Goal: Task Accomplishment & Management: Use online tool/utility

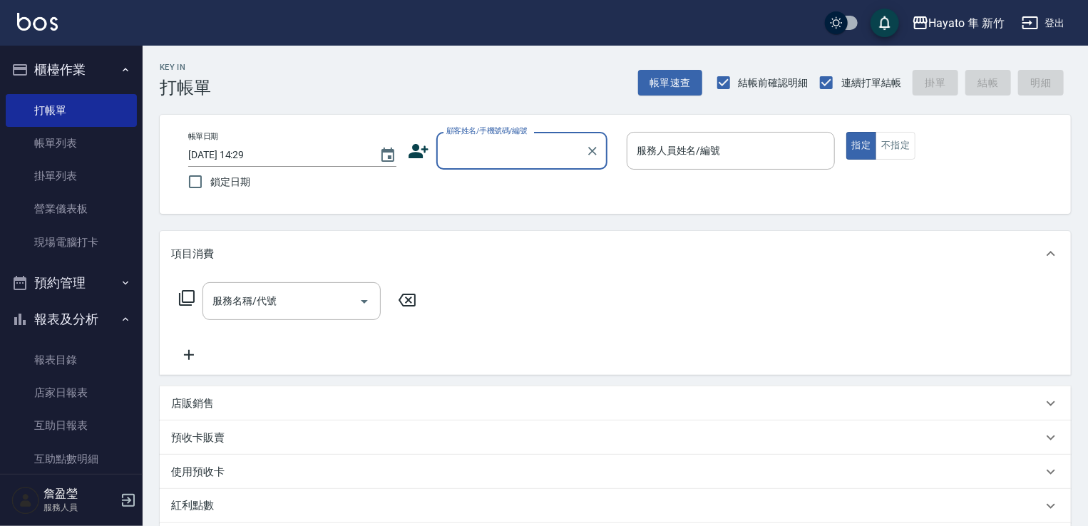
click at [499, 145] on input "顧客姓名/手機號碼/編號" at bounding box center [511, 150] width 137 height 25
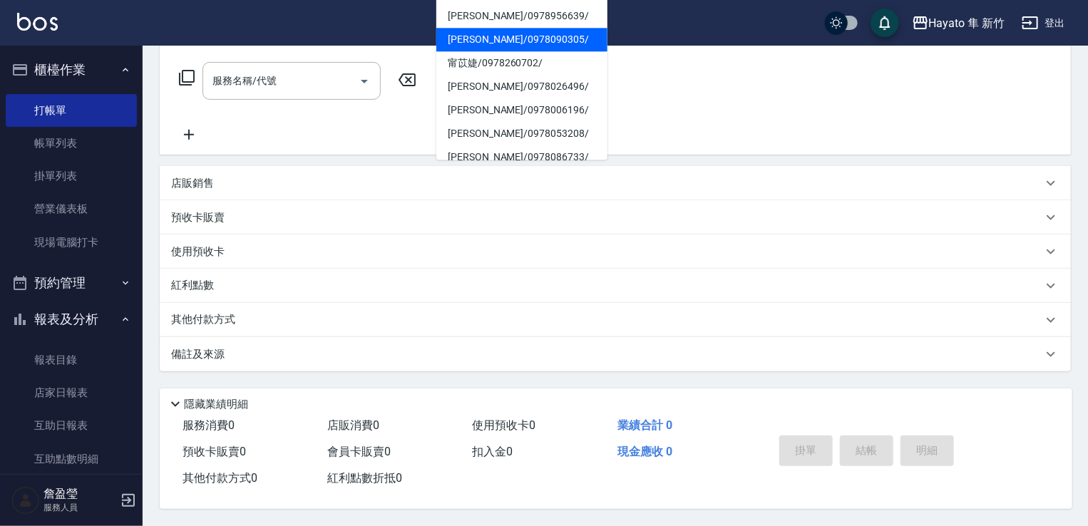
scroll to position [143, 0]
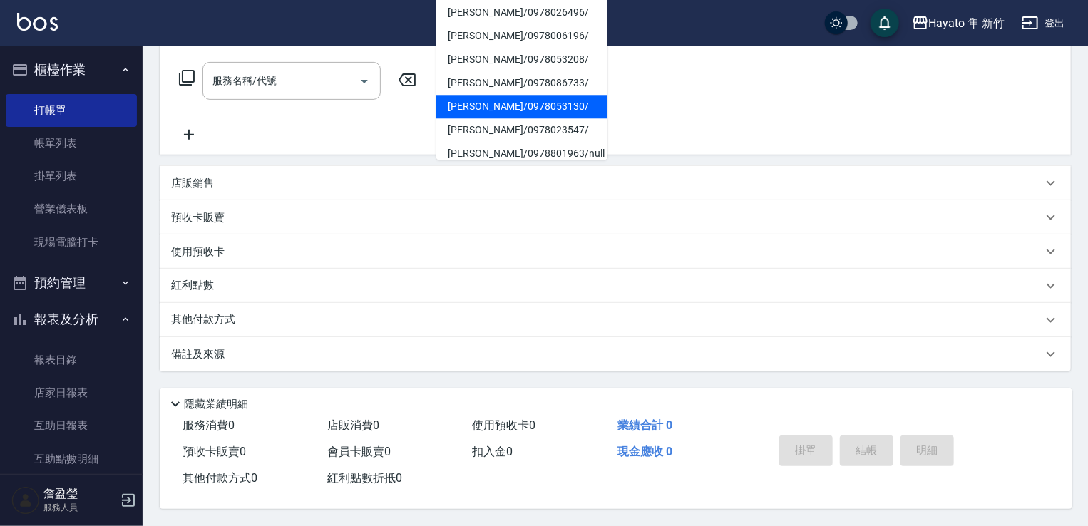
click at [505, 109] on li "[PERSON_NAME]/0978053130/" at bounding box center [522, 107] width 171 height 24
type input "[PERSON_NAME]/0978053130/"
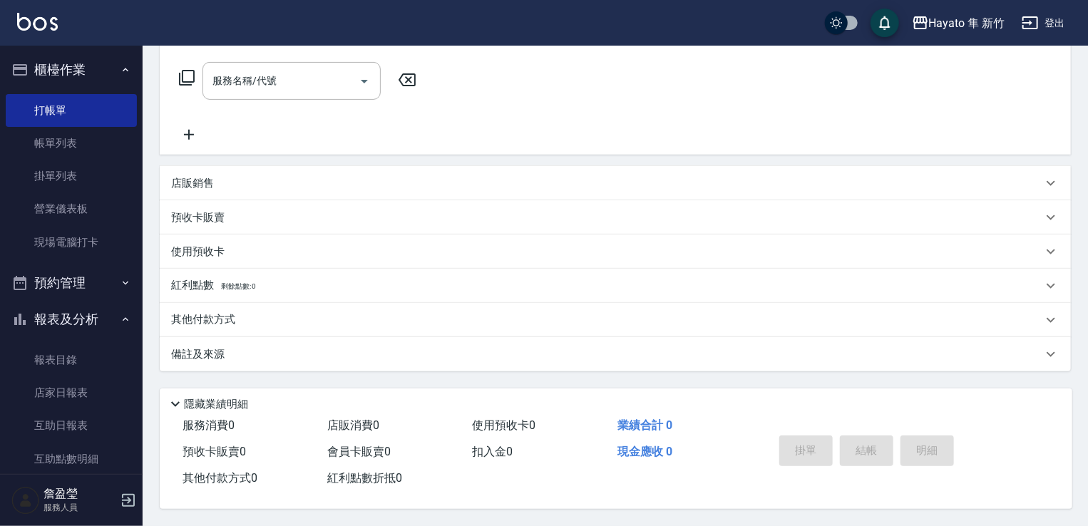
scroll to position [0, 0]
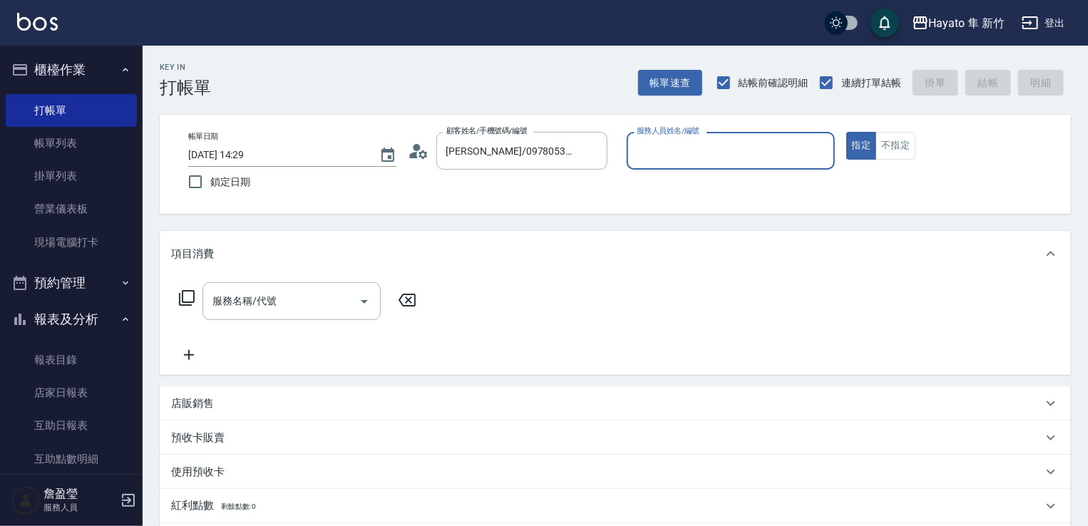
type input "[PERSON_NAME](無代號)"
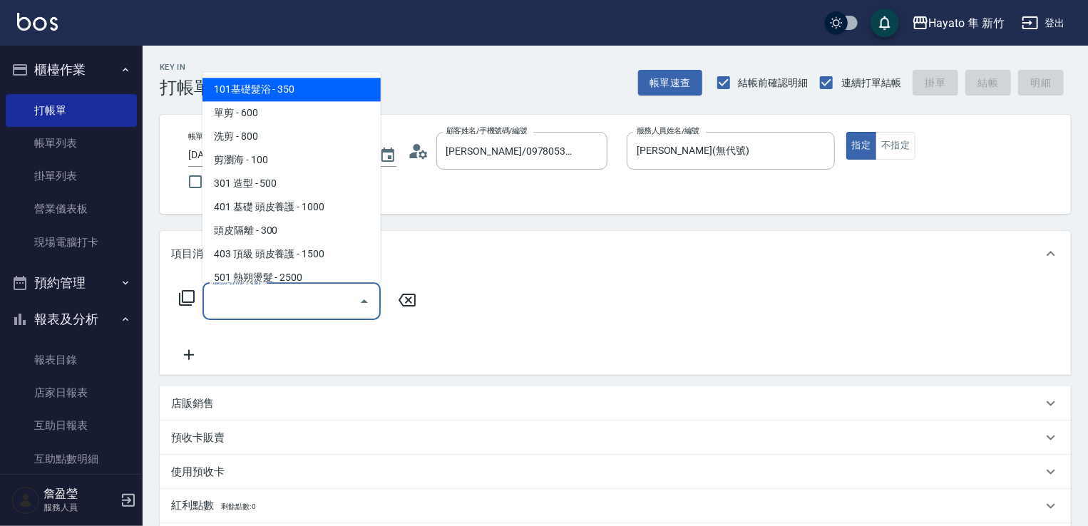
click at [336, 301] on input "服務名稱/代號" at bounding box center [281, 301] width 144 height 25
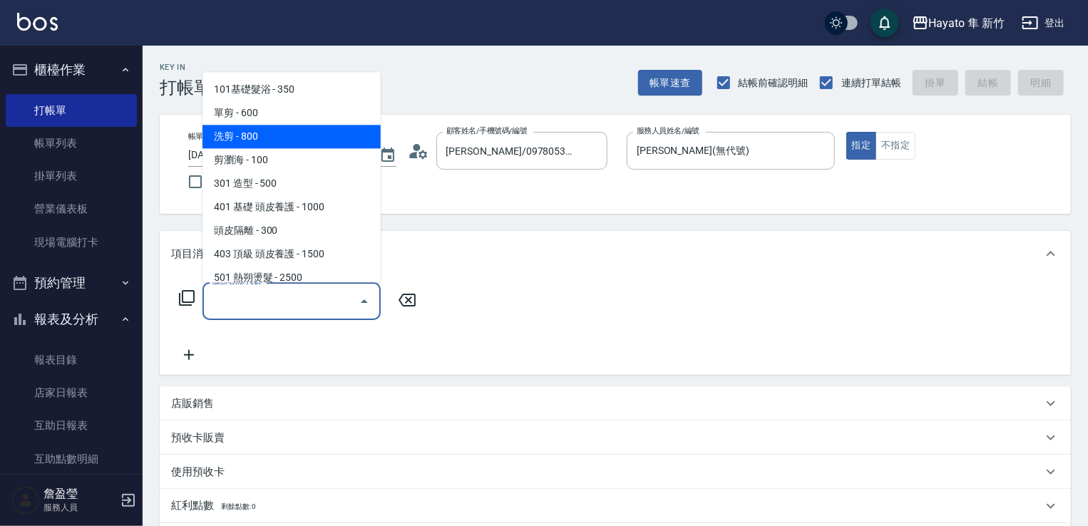
click at [300, 137] on span "洗剪 - 800" at bounding box center [292, 137] width 178 height 24
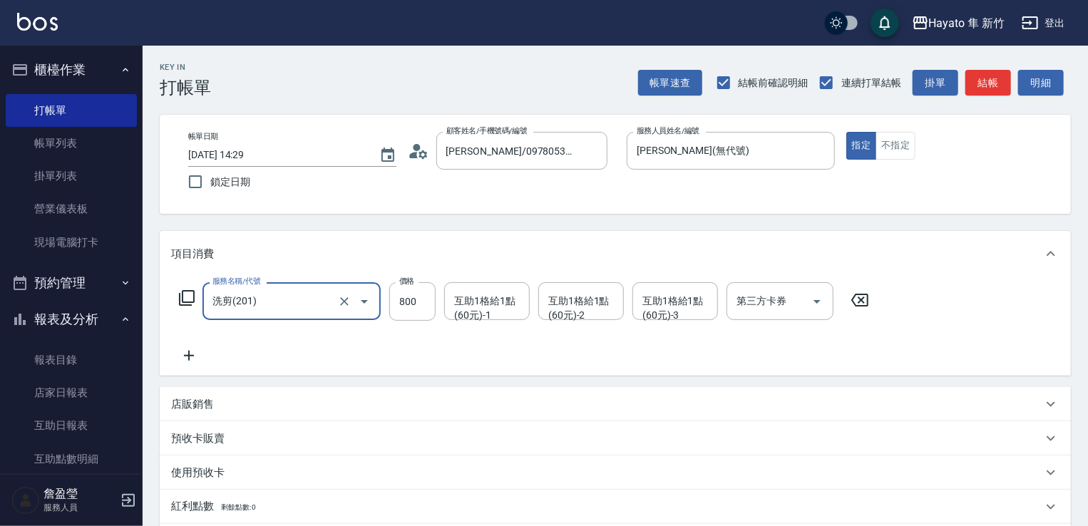
click at [280, 272] on div "項目消費" at bounding box center [616, 254] width 912 height 46
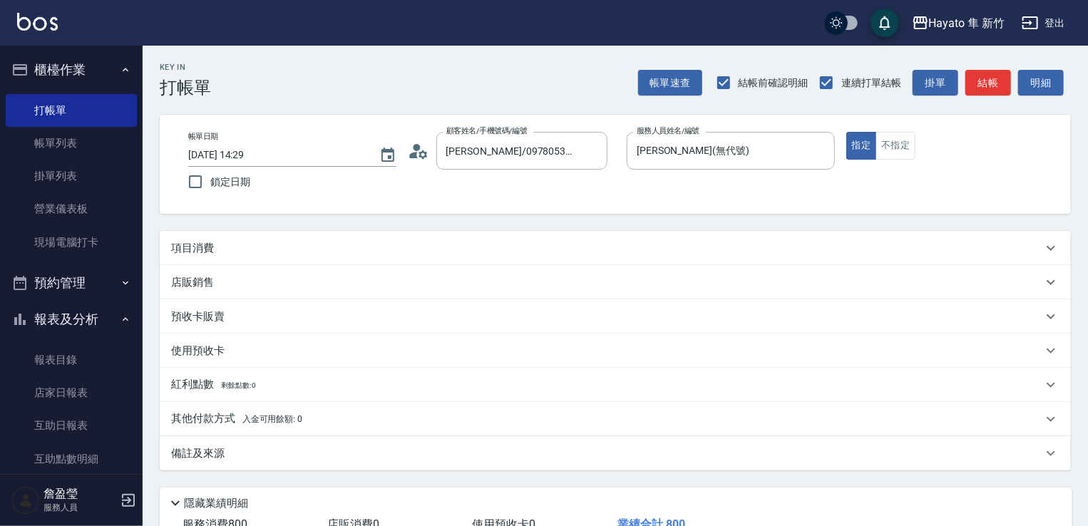
click at [285, 234] on div "項目消費" at bounding box center [616, 248] width 912 height 34
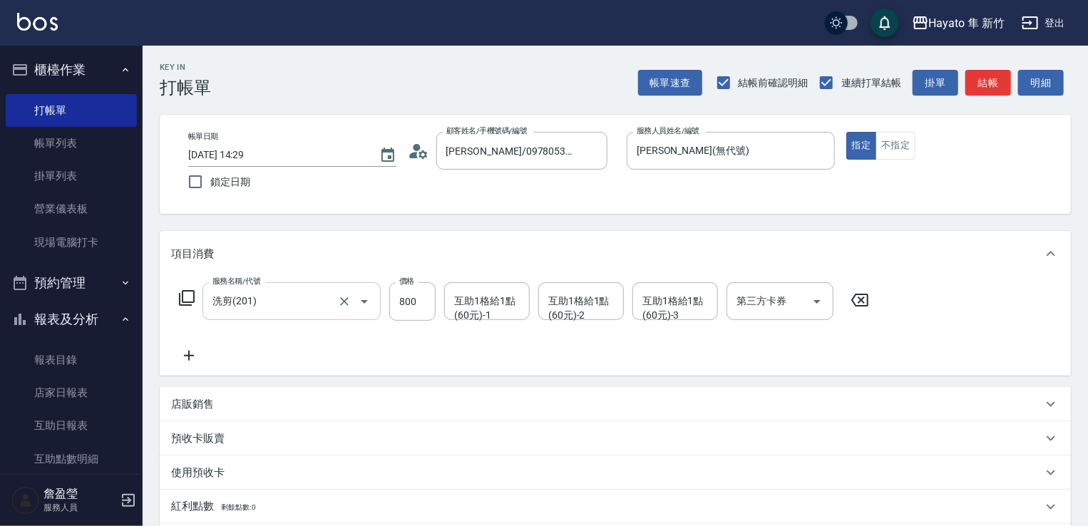
click at [280, 308] on input "洗剪(201)" at bounding box center [272, 301] width 126 height 25
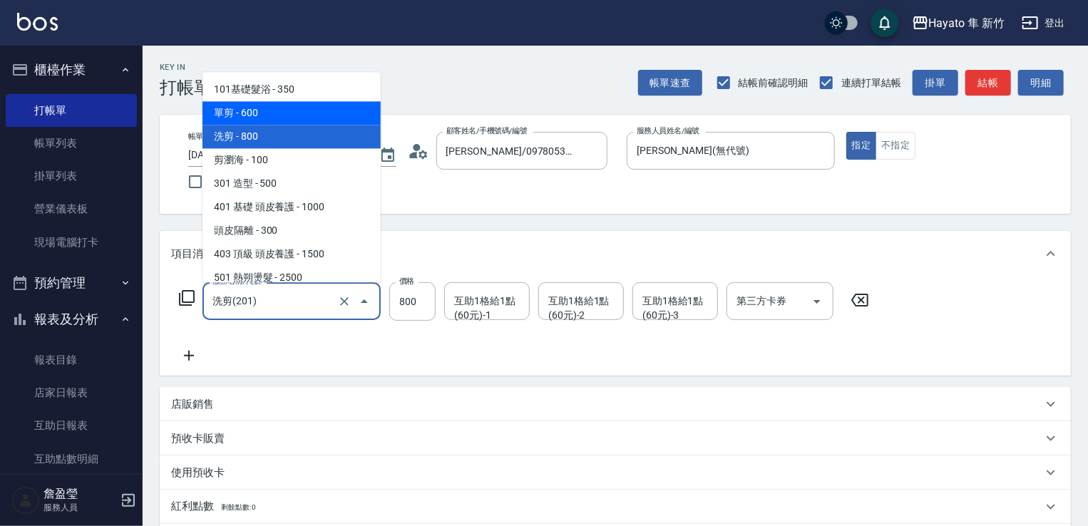
click at [294, 111] on span "單剪 - 600" at bounding box center [292, 113] width 178 height 24
type input "單剪(102)"
type input "600"
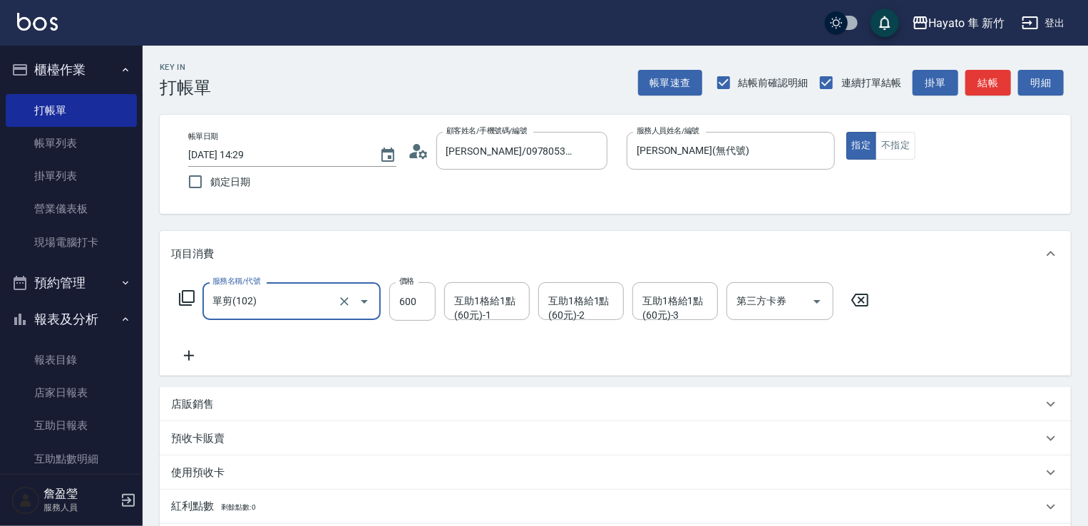
click at [335, 344] on div "服務名稱/代號 單剪(102) 服務名稱/代號 價格 600 價格 互助1格給1點(60元)-1 互助1格給1點(60元)-1 互助1格給1點(60元)-2 …" at bounding box center [524, 323] width 707 height 82
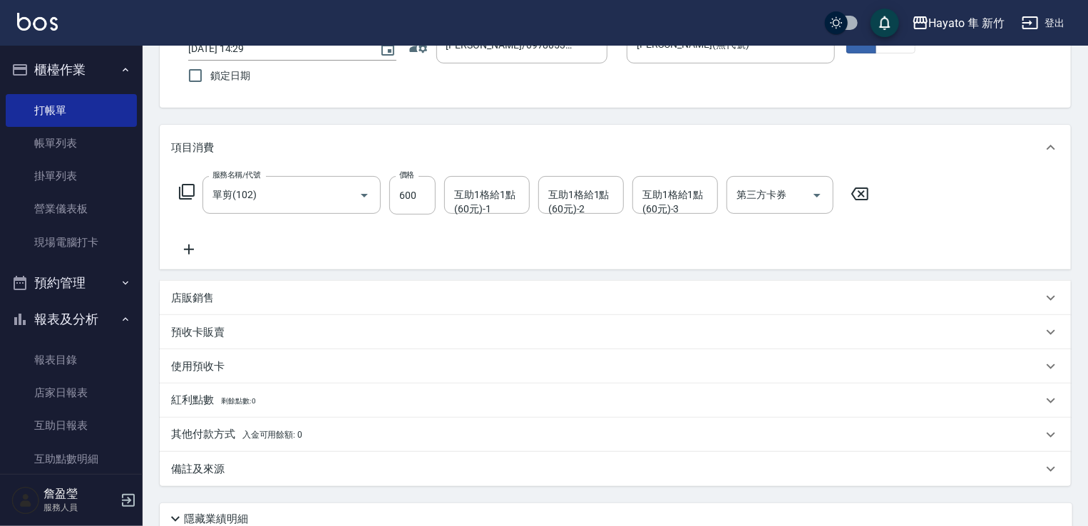
scroll to position [214, 0]
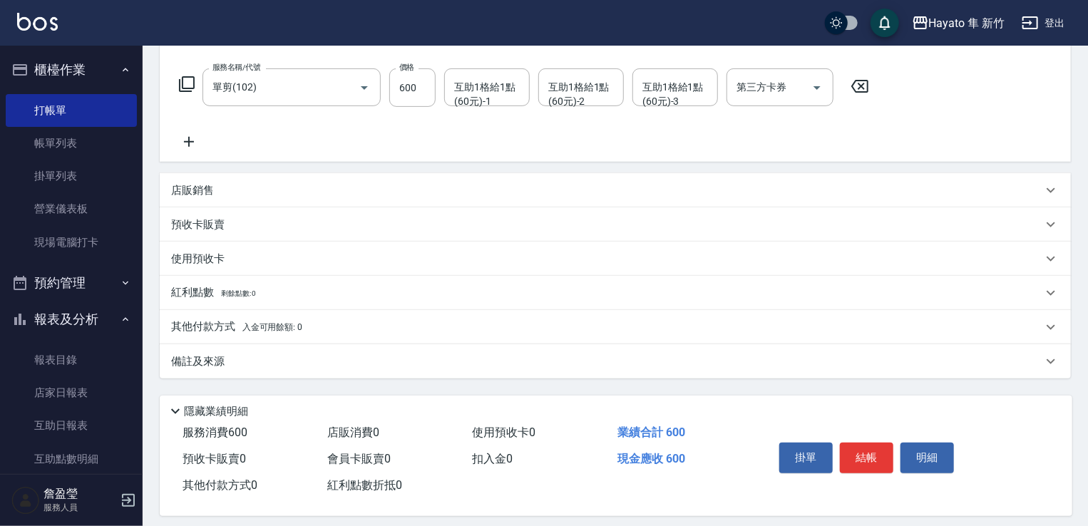
drag, startPoint x: 260, startPoint y: 365, endPoint x: 321, endPoint y: 382, distance: 62.8
click at [262, 367] on div "備註及來源" at bounding box center [607, 361] width 872 height 15
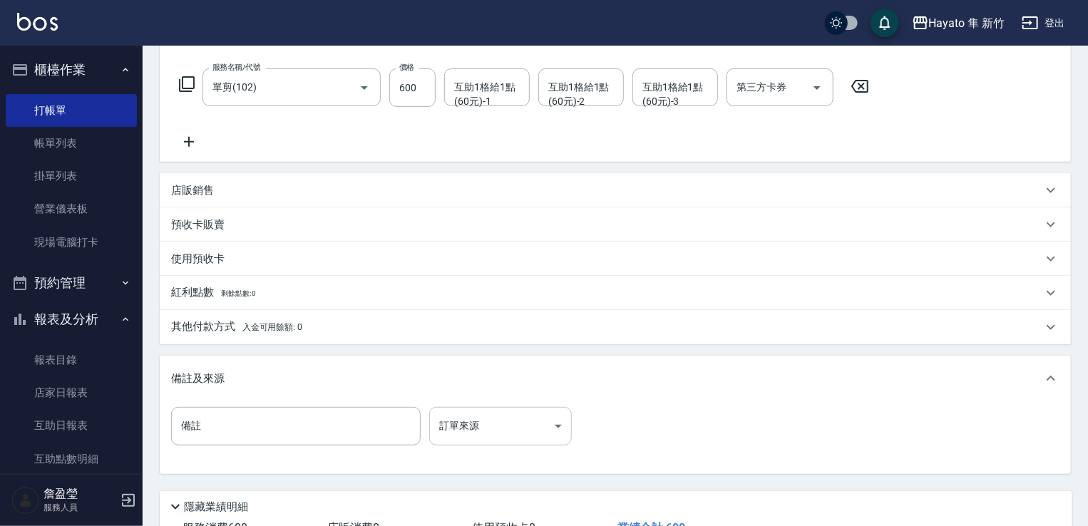
click at [501, 435] on body "Hayato 隼 新竹 登出 櫃檯作業 打帳單 帳單列表 掛單列表 營業儀表板 現場電腦打卡 預約管理 預約管理 報表及分析 報表目錄 店家日報表 互助日報表…" at bounding box center [544, 207] width 1088 height 843
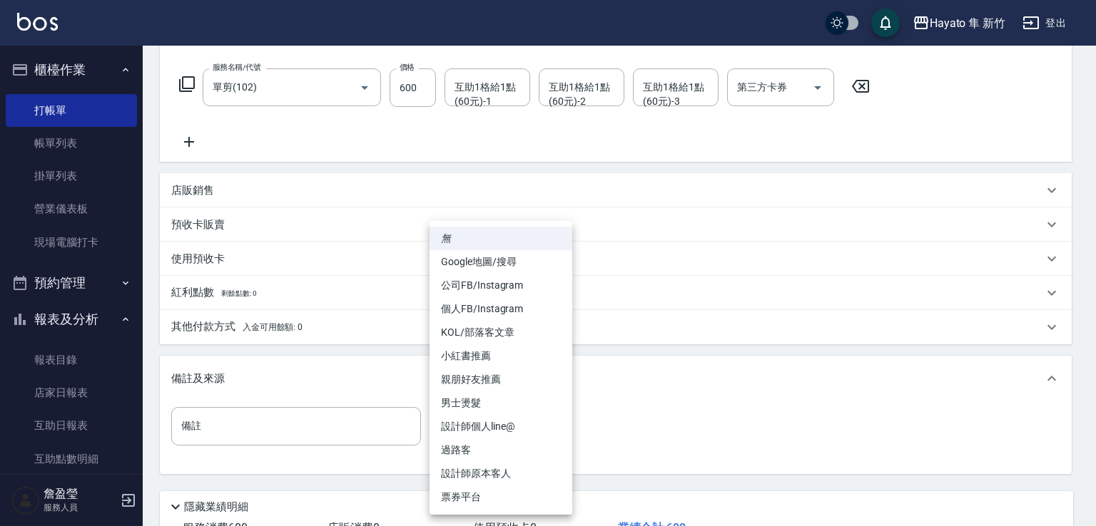
click at [501, 481] on li "設計師原本客人" at bounding box center [500, 474] width 143 height 24
type input "設計師原本客人"
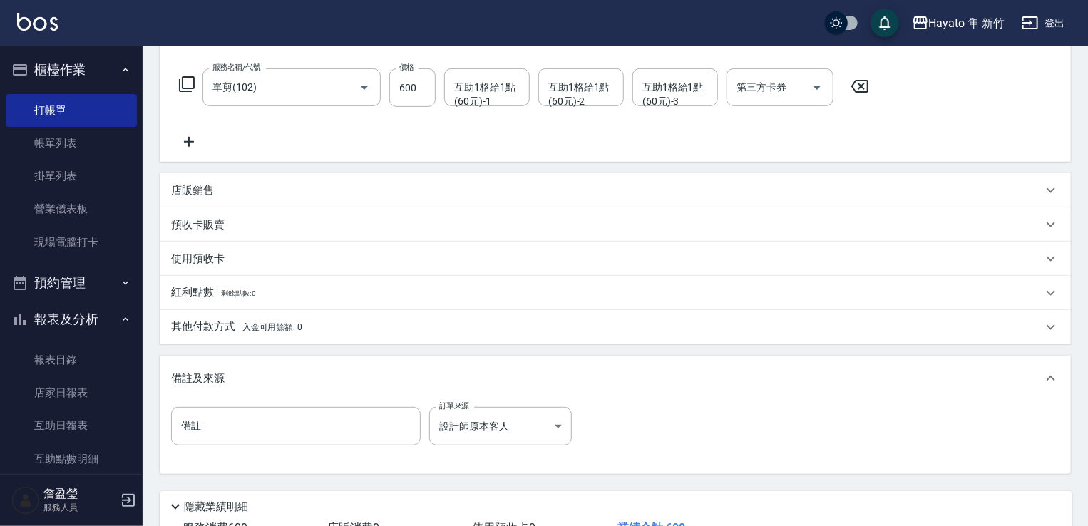
click at [592, 423] on div "備註 備註 訂單來源 設計師原本客人 設計師原本客人 訂單來源" at bounding box center [615, 435] width 889 height 56
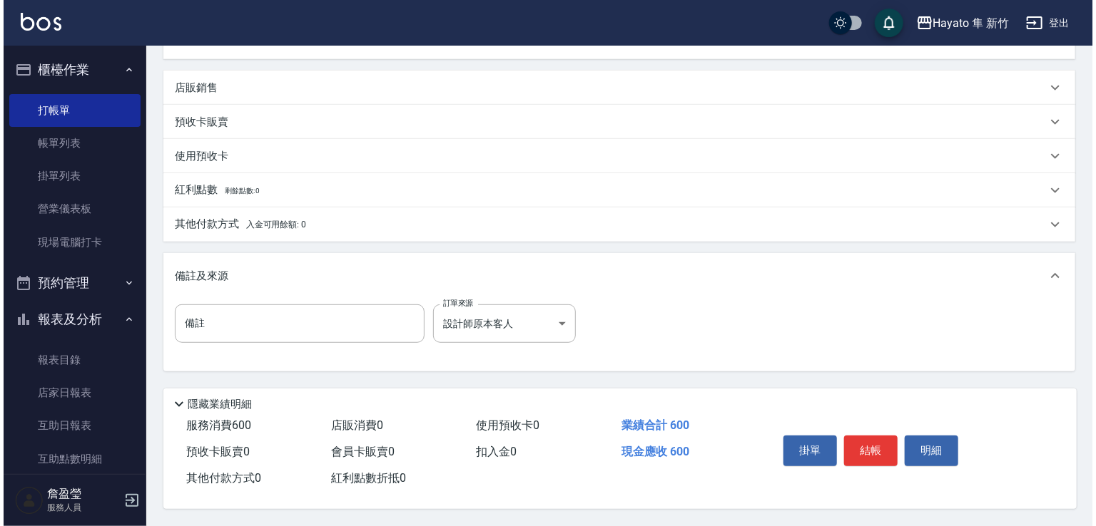
scroll to position [322, 0]
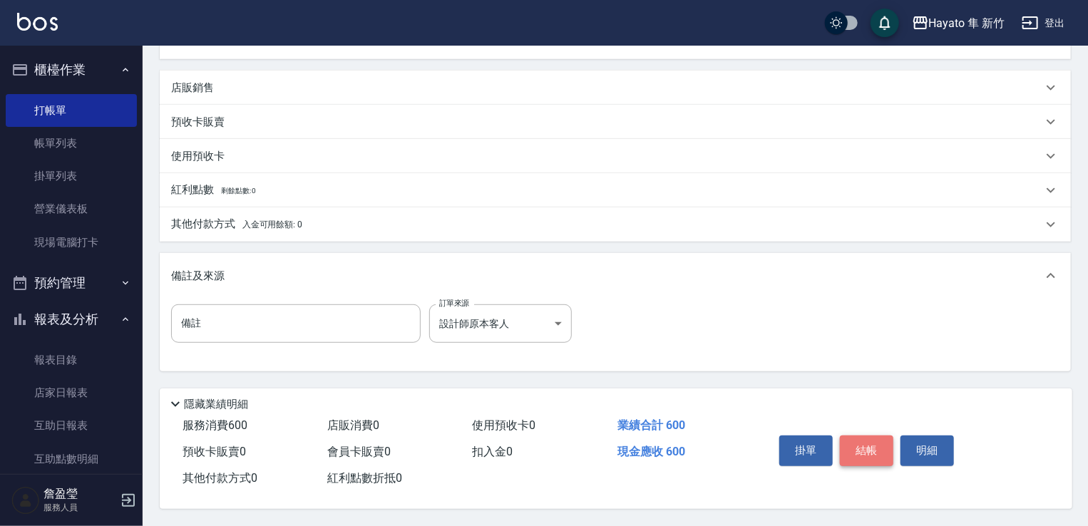
click at [876, 454] on button "結帳" at bounding box center [866, 451] width 53 height 30
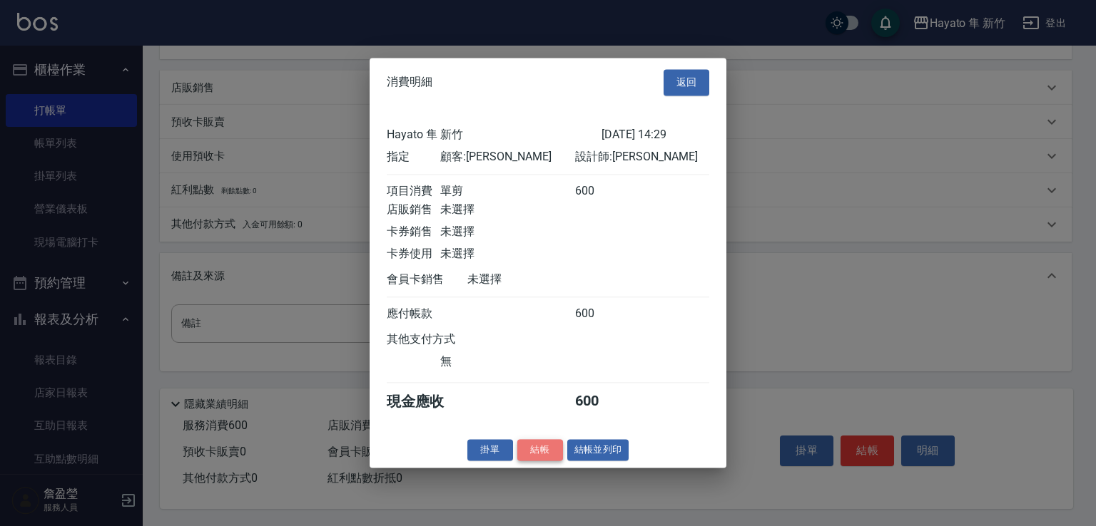
click at [546, 455] on button "結帳" at bounding box center [540, 450] width 46 height 22
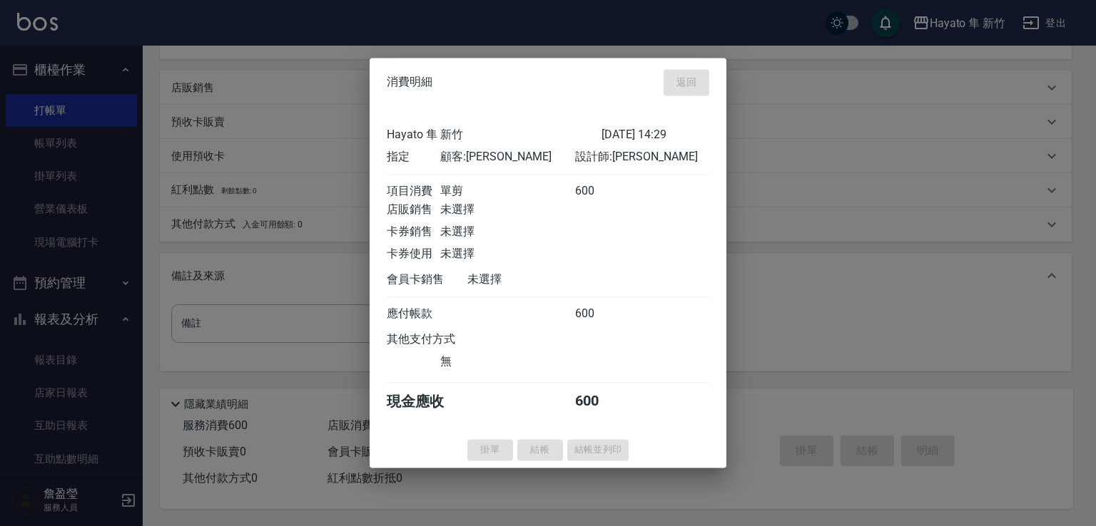
type input "[DATE] 16:20"
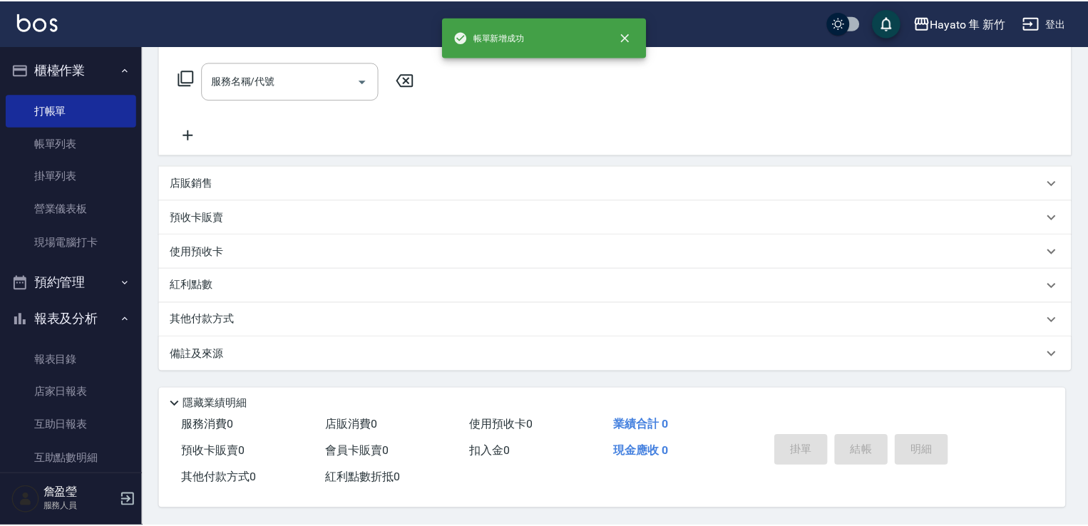
scroll to position [0, 0]
